Goal: Task Accomplishment & Management: Manage account settings

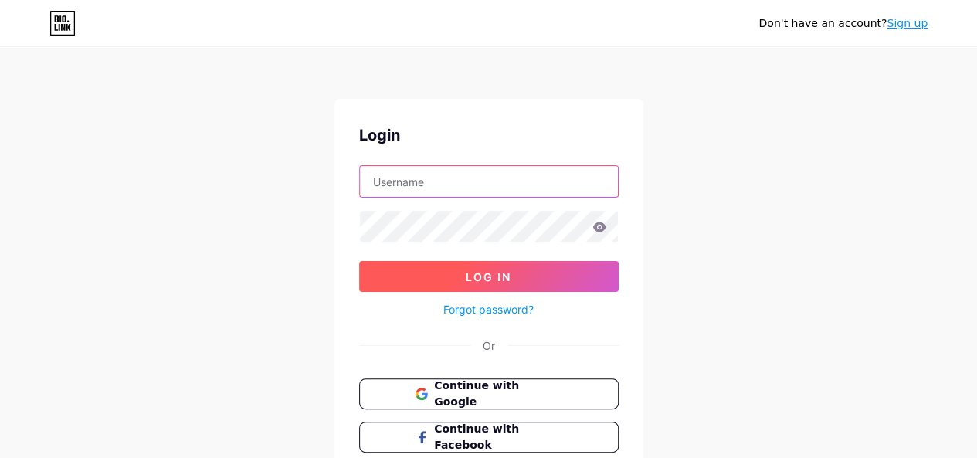
type input "[EMAIL_ADDRESS][DOMAIN_NAME]"
click at [536, 266] on button "Log In" at bounding box center [488, 276] width 259 height 31
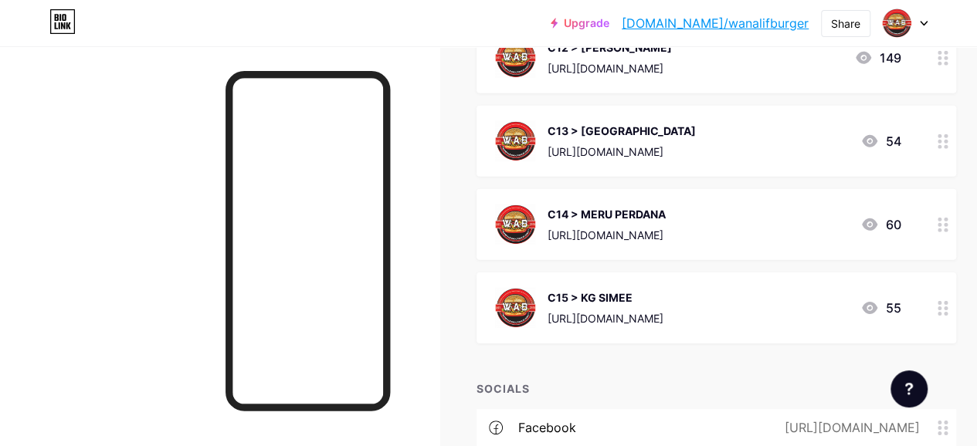
scroll to position [2316, 0]
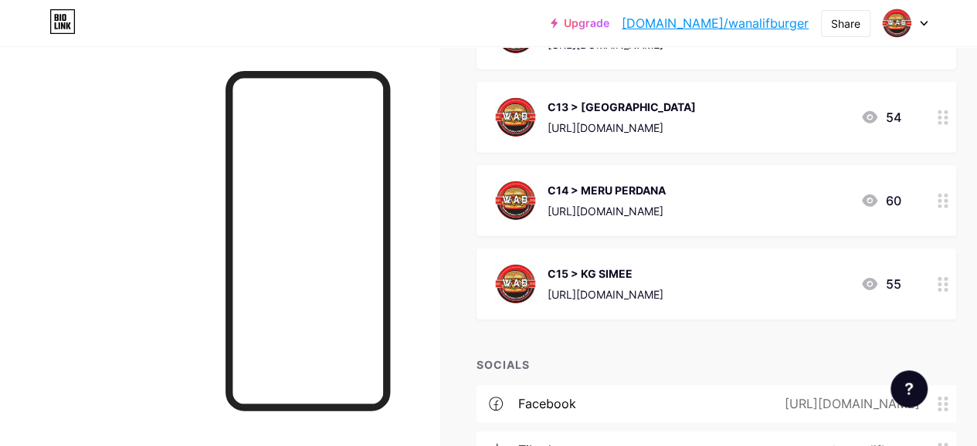
click at [663, 266] on div "C15 > KG SIMEE" at bounding box center [605, 274] width 116 height 16
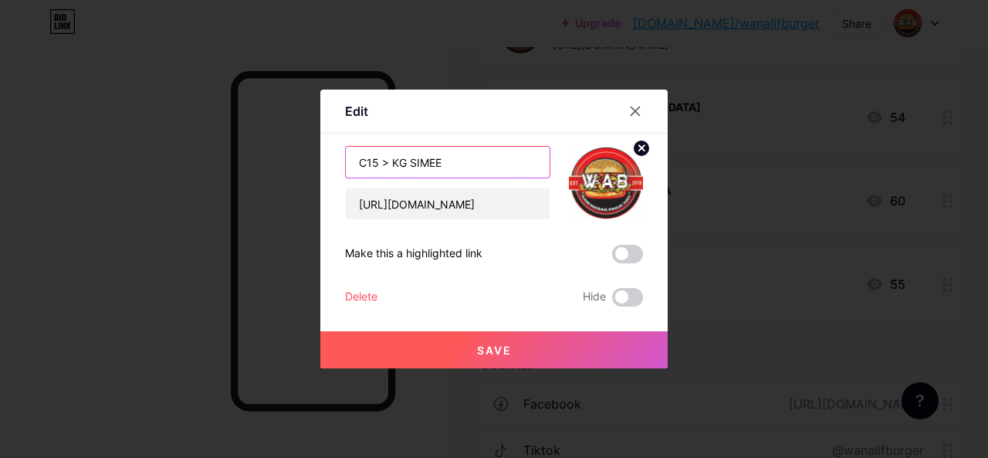
click at [482, 164] on input "C15 > KG SIMEE" at bounding box center [448, 162] width 204 height 31
type input "C15 > MERU 2B"
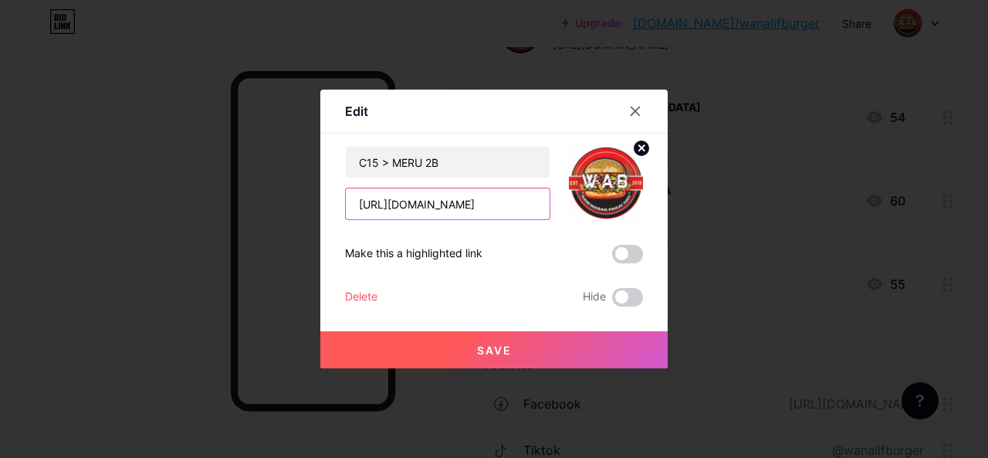
click at [527, 204] on input "[URL][DOMAIN_NAME]" at bounding box center [448, 203] width 204 height 31
click at [516, 352] on button "Save" at bounding box center [493, 349] width 347 height 37
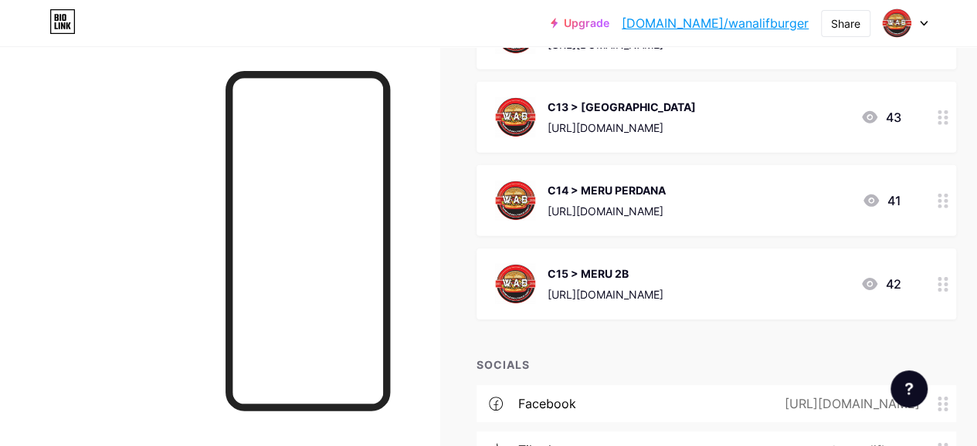
click at [763, 266] on div "C15 > MERU 2B [URL][DOMAIN_NAME] 42" at bounding box center [697, 284] width 405 height 40
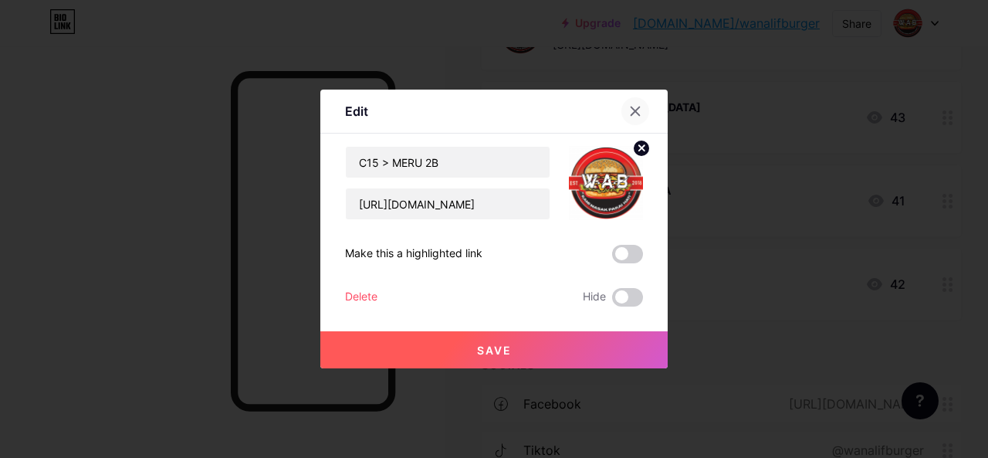
click at [632, 108] on icon at bounding box center [635, 111] width 8 height 8
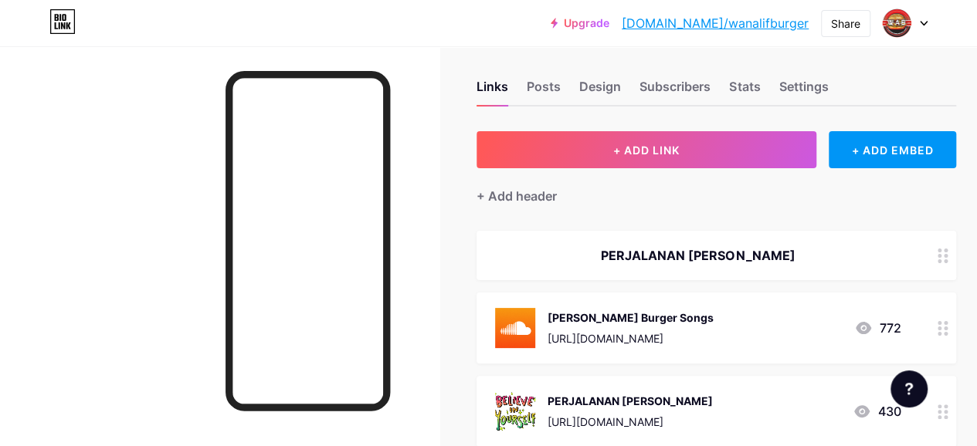
scroll to position [10, 0]
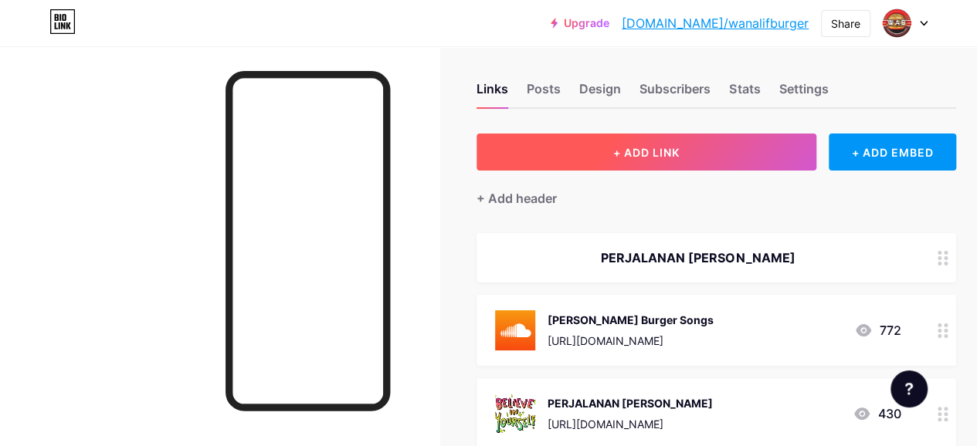
click at [709, 159] on button "+ ADD LINK" at bounding box center [646, 152] width 340 height 37
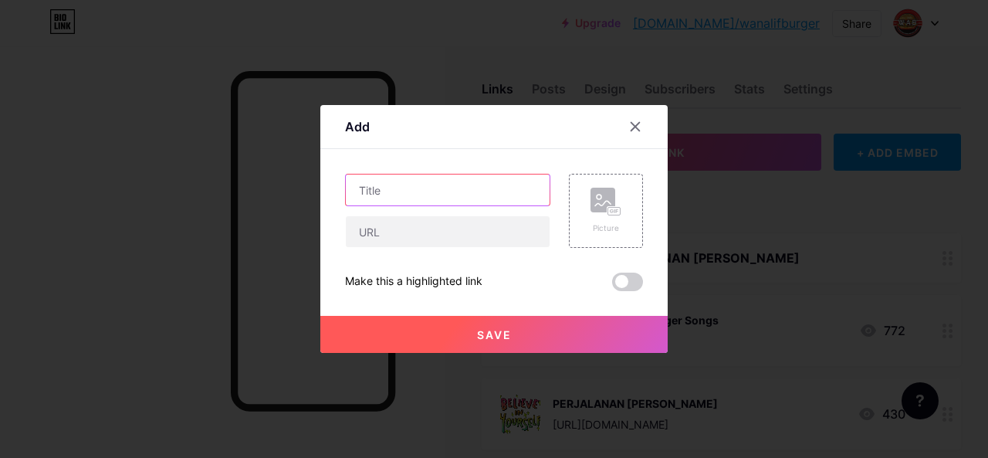
click at [435, 189] on input "text" at bounding box center [448, 189] width 204 height 31
type input "C16 > TAMAN PERPADUAN 2"
click at [601, 225] on div "Picture" at bounding box center [606, 228] width 31 height 12
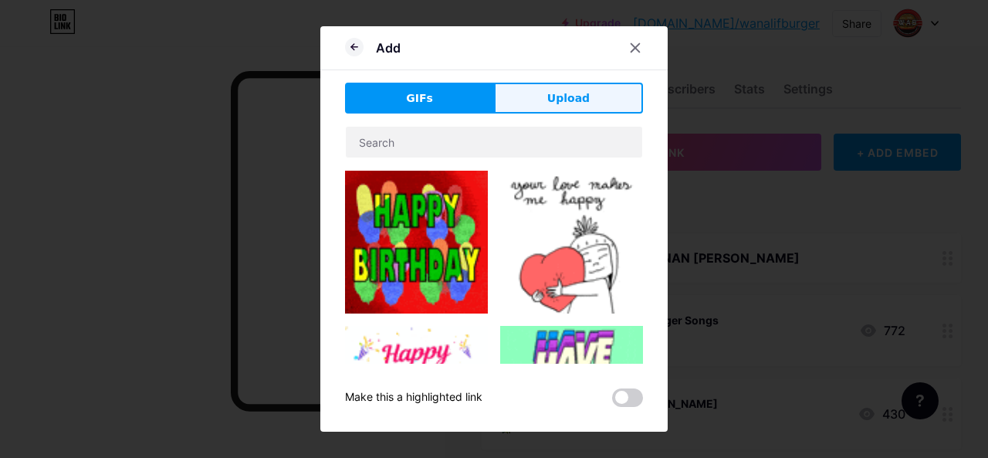
click at [576, 96] on span "Upload" at bounding box center [568, 98] width 42 height 16
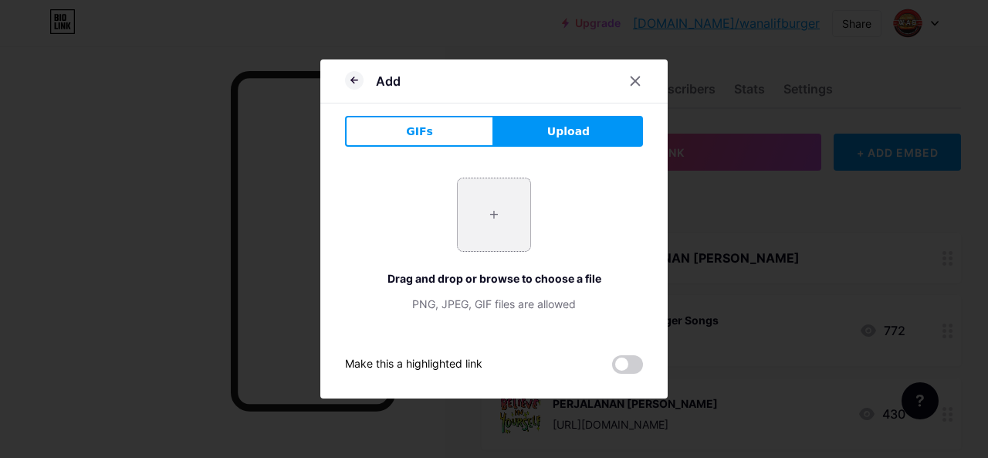
click at [496, 210] on input "file" at bounding box center [494, 214] width 73 height 73
type input "C:\fakepath\WhatsApp Image [DATE] at 20.16.21_37656ed9.jpg"
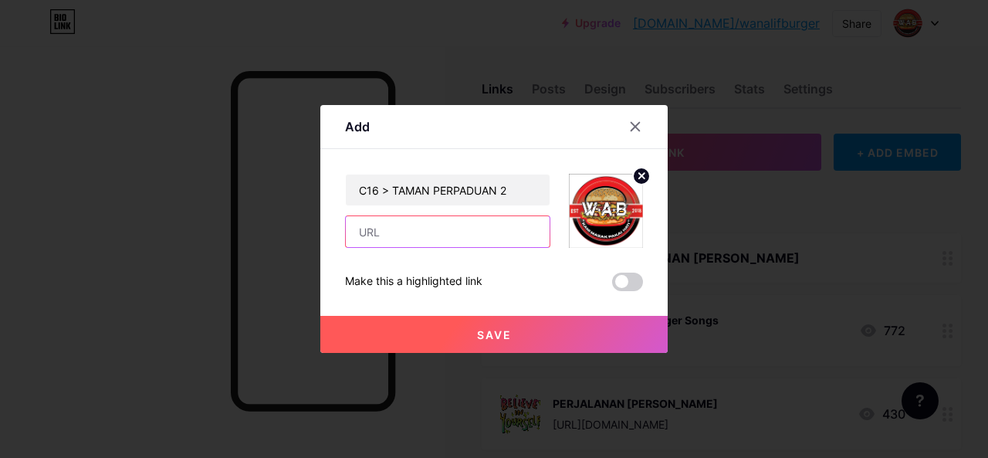
click at [477, 237] on input "text" at bounding box center [448, 231] width 204 height 31
paste input "[URL][DOMAIN_NAME]"
type input "[URL][DOMAIN_NAME]"
click at [741, 271] on div at bounding box center [494, 229] width 988 height 458
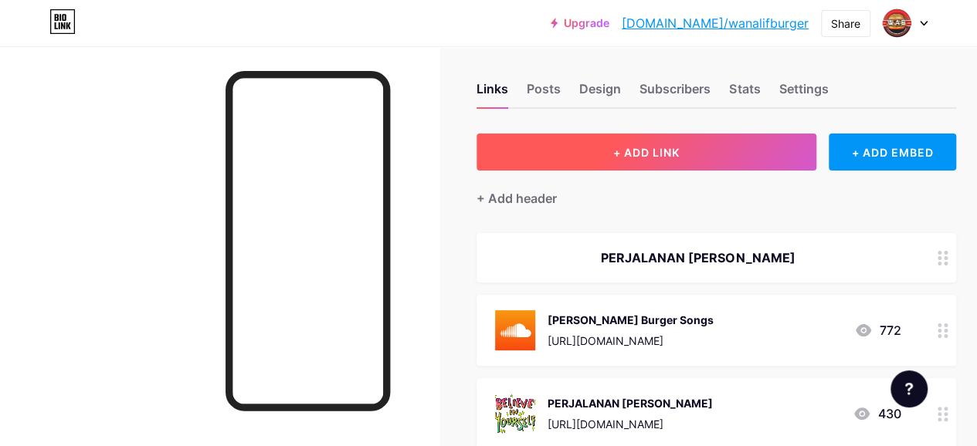
click at [671, 160] on button "+ ADD LINK" at bounding box center [646, 152] width 340 height 37
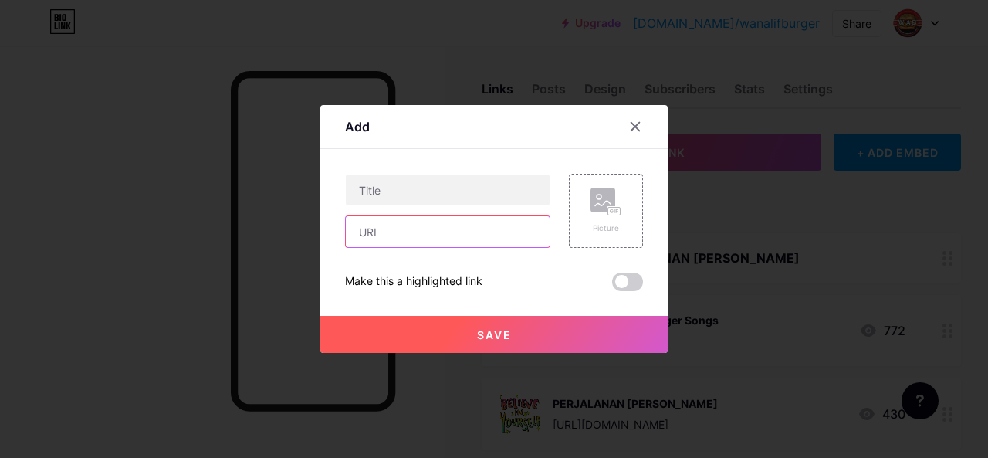
click at [406, 239] on input "text" at bounding box center [448, 231] width 204 height 31
paste input "[URL][DOMAIN_NAME]"
type input "[URL][DOMAIN_NAME]"
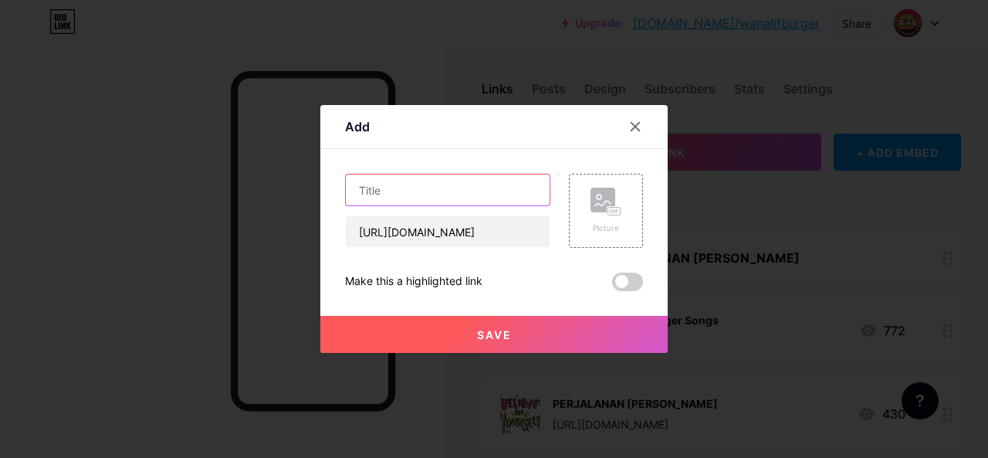
click at [510, 194] on input "text" at bounding box center [448, 189] width 204 height 31
type input "c"
type input "C16 > TAMAN PERPADUAN 2"
click at [607, 232] on div "Picture" at bounding box center [606, 228] width 31 height 12
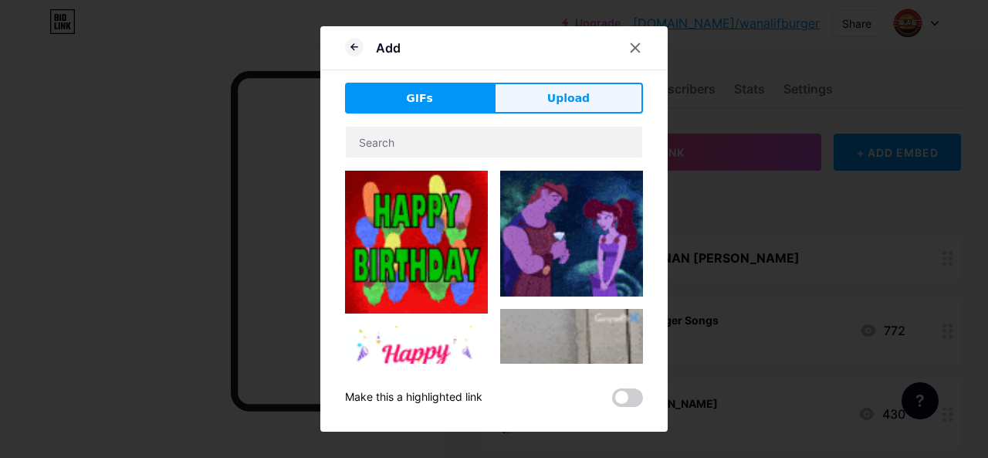
click at [575, 95] on span "Upload" at bounding box center [568, 98] width 42 height 16
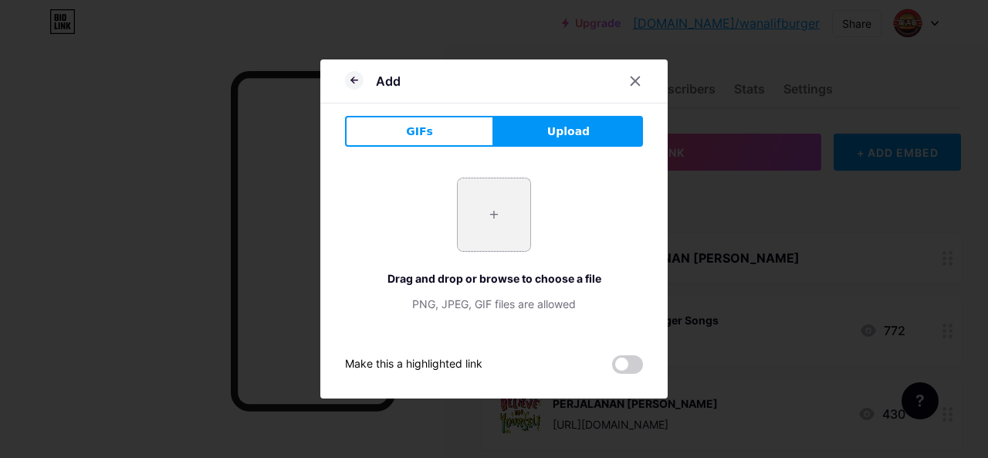
click at [499, 221] on input "file" at bounding box center [494, 214] width 73 height 73
type input "C:\fakepath\WhatsApp Image [DATE] at 20.16.21_37656ed9.jpg"
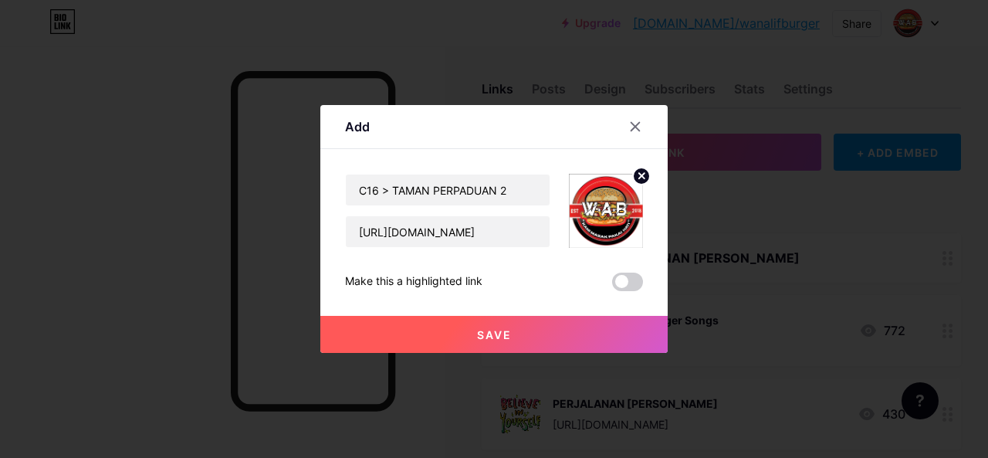
click at [625, 340] on button "Save" at bounding box center [493, 334] width 347 height 37
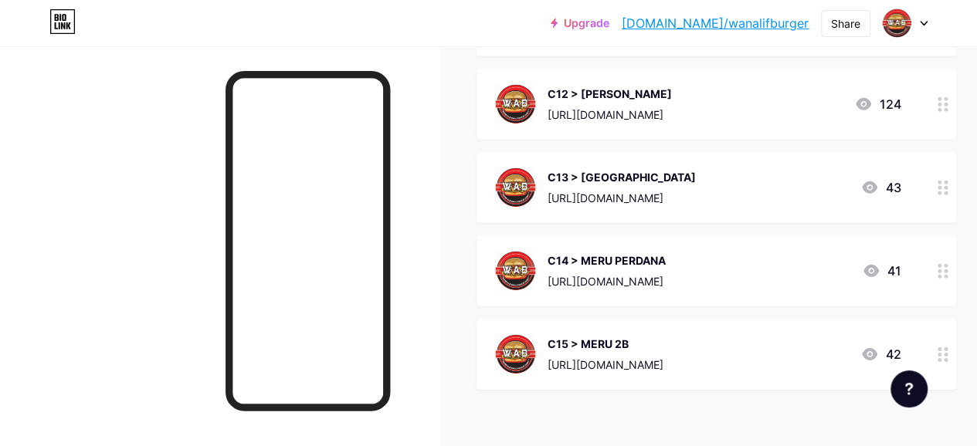
scroll to position [2368, 0]
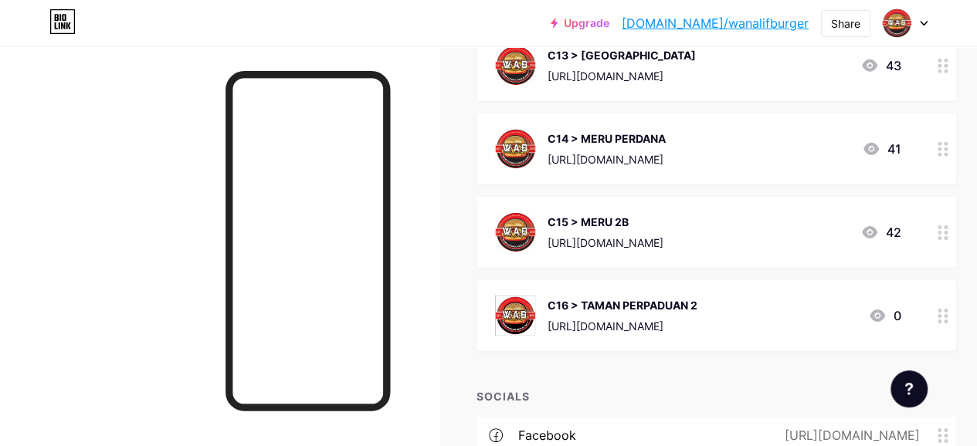
click at [663, 235] on div "[URL][DOMAIN_NAME]" at bounding box center [605, 243] width 116 height 16
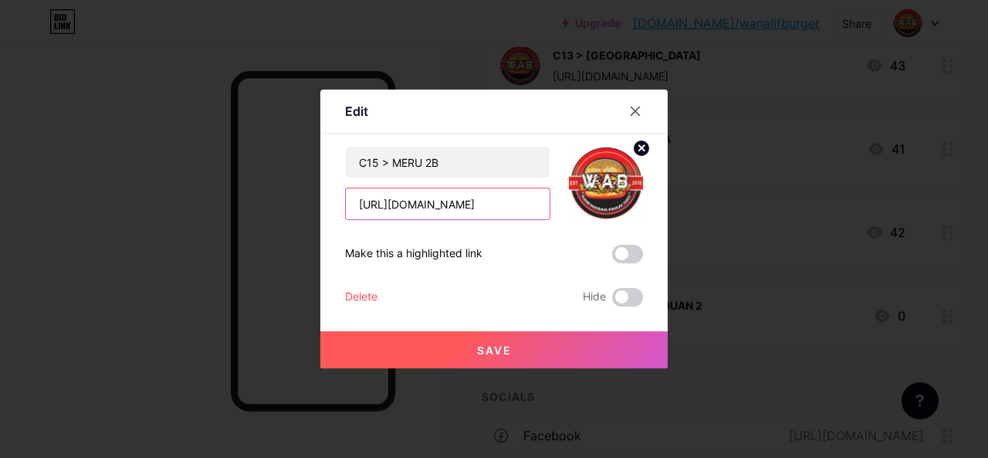
click at [525, 197] on input "[URL][DOMAIN_NAME]" at bounding box center [448, 203] width 204 height 31
paste input "text"
type input "[URL][DOMAIN_NAME]"
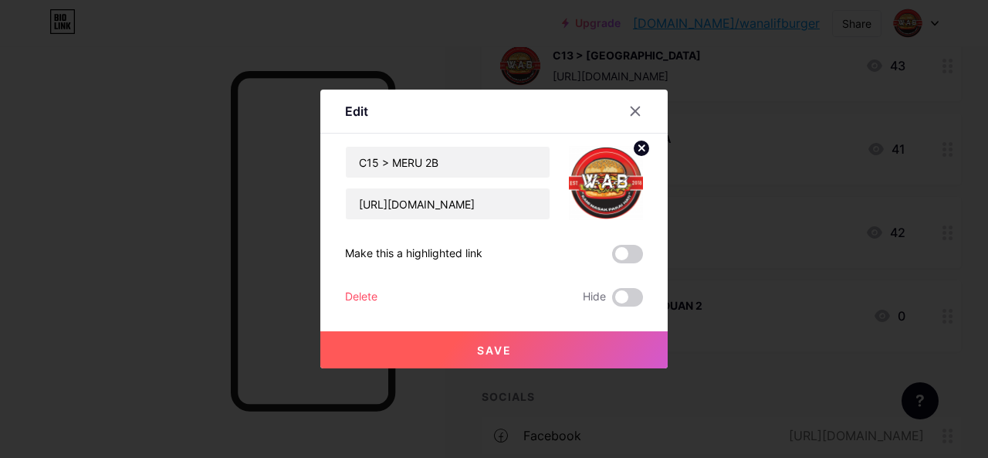
click at [643, 354] on button "Save" at bounding box center [493, 349] width 347 height 37
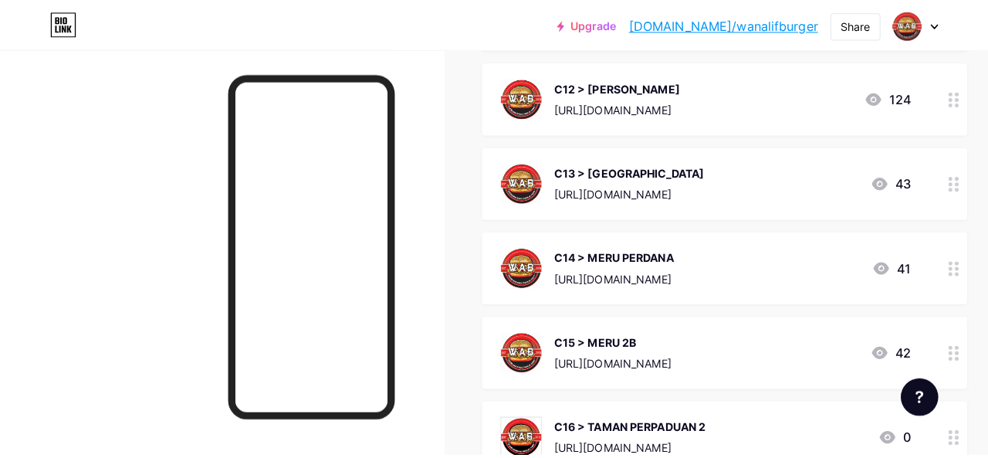
scroll to position [2332, 0]
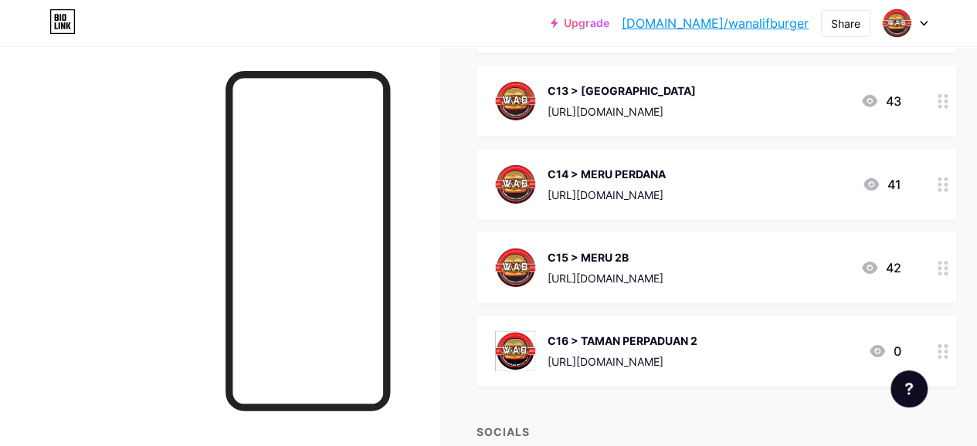
click at [692, 248] on div "C15 > MERU 2B [URL][DOMAIN_NAME] 42" at bounding box center [697, 268] width 405 height 40
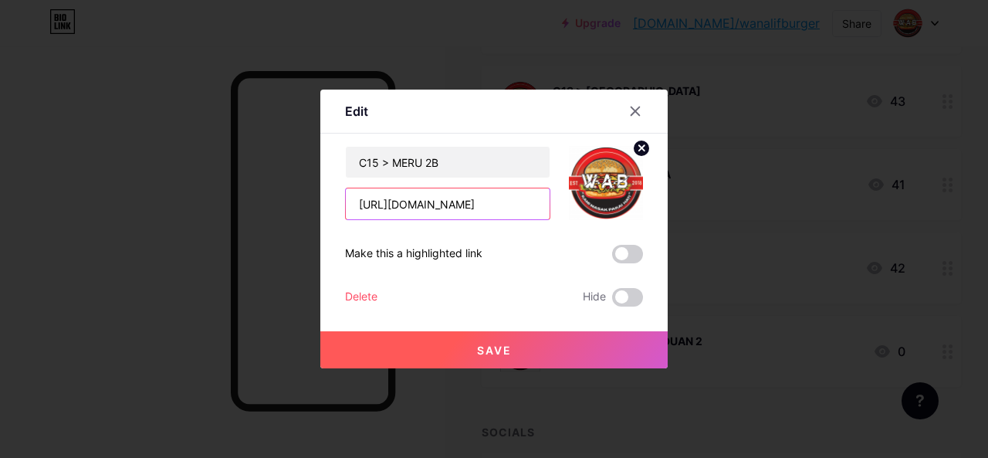
click at [522, 200] on input "[URL][DOMAIN_NAME]" at bounding box center [448, 203] width 204 height 31
paste input "meru-2b/"
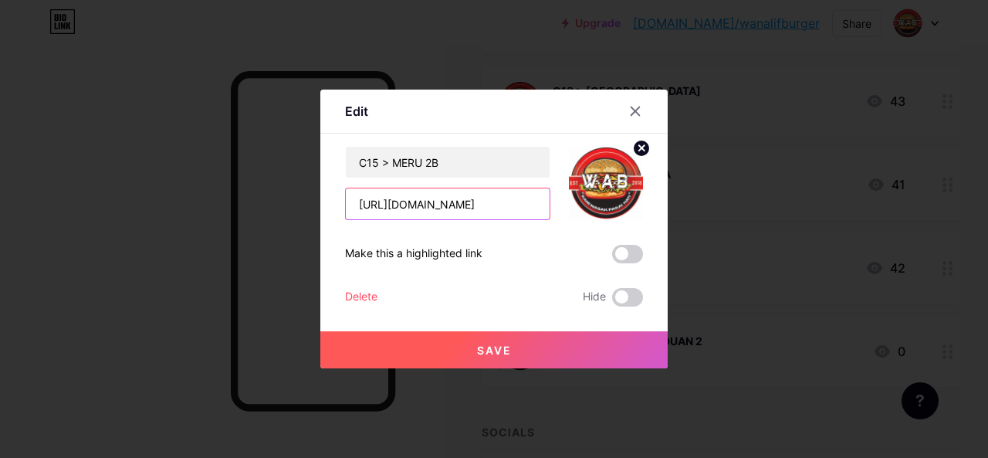
type input "[URL][DOMAIN_NAME]"
click at [528, 344] on button "Save" at bounding box center [493, 349] width 347 height 37
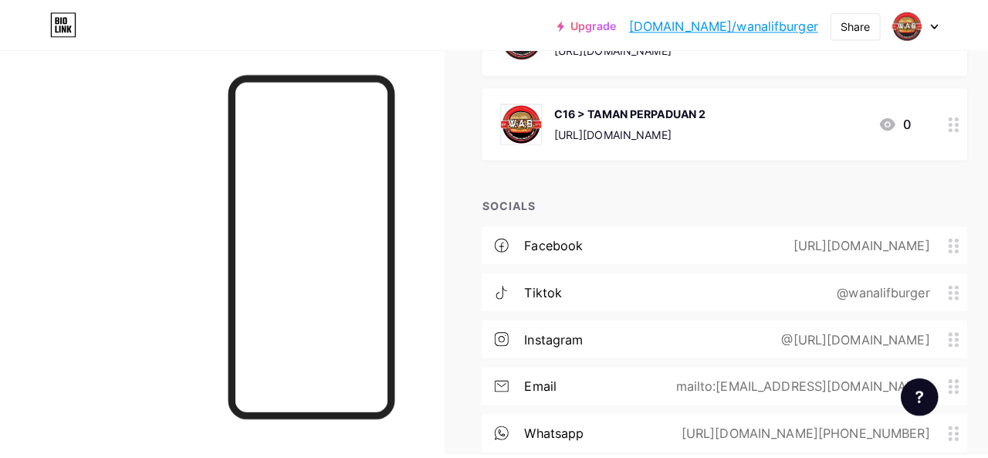
scroll to position [2487, 0]
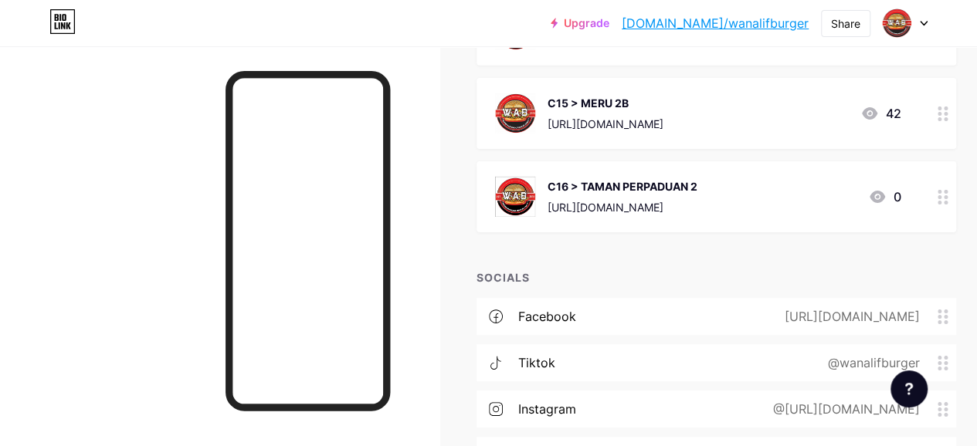
click at [713, 186] on div "C16 > TAMAN PERPADUAN 2 [URL][DOMAIN_NAME] 0" at bounding box center [697, 197] width 405 height 40
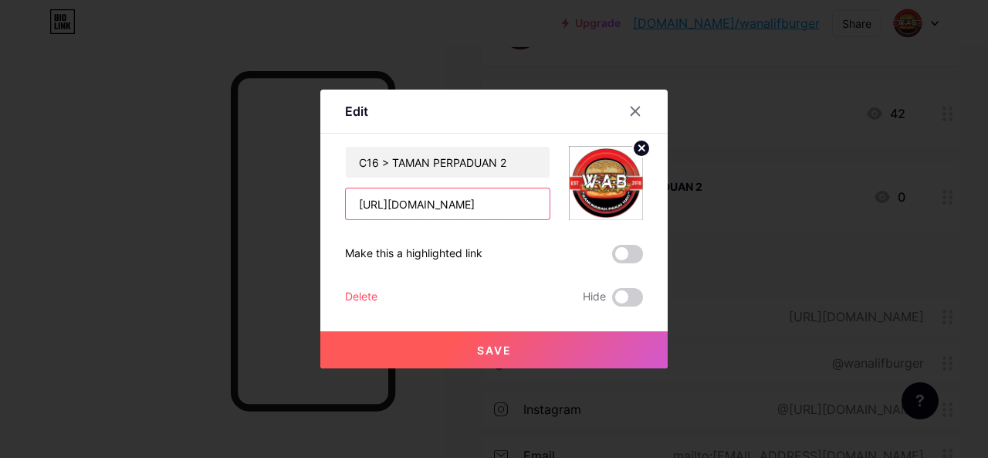
click at [525, 204] on input "[URL][DOMAIN_NAME]" at bounding box center [448, 203] width 204 height 31
click at [526, 203] on input "[URL][DOMAIN_NAME]" at bounding box center [448, 203] width 204 height 31
paste input "taman-perpaduan-2/"
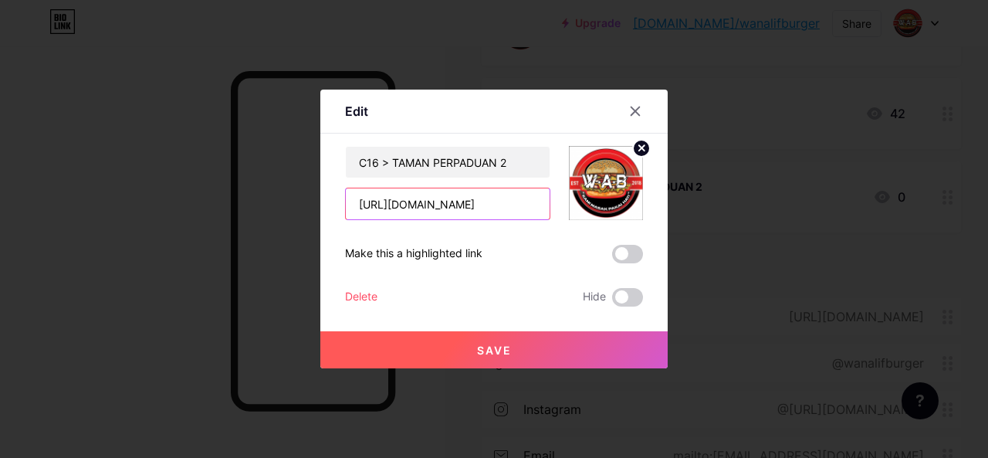
type input "[URL][DOMAIN_NAME]"
click at [525, 350] on button "Save" at bounding box center [493, 349] width 347 height 37
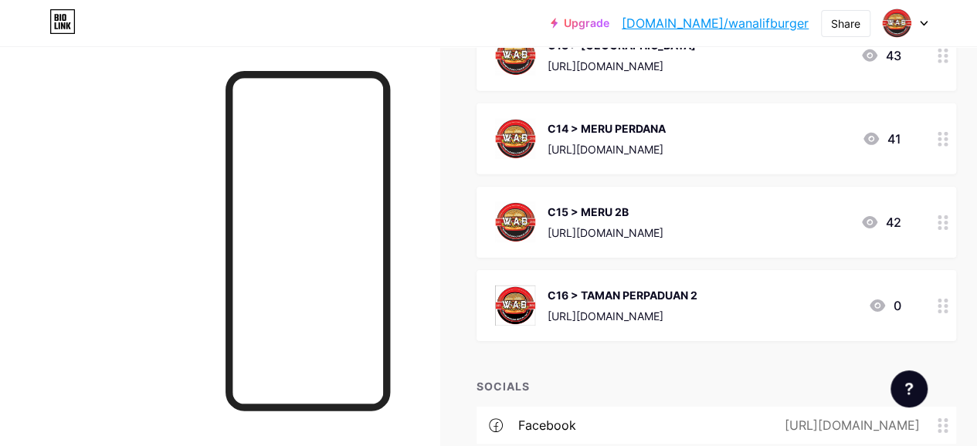
scroll to position [2409, 0]
